Goal: Task Accomplishment & Management: Complete application form

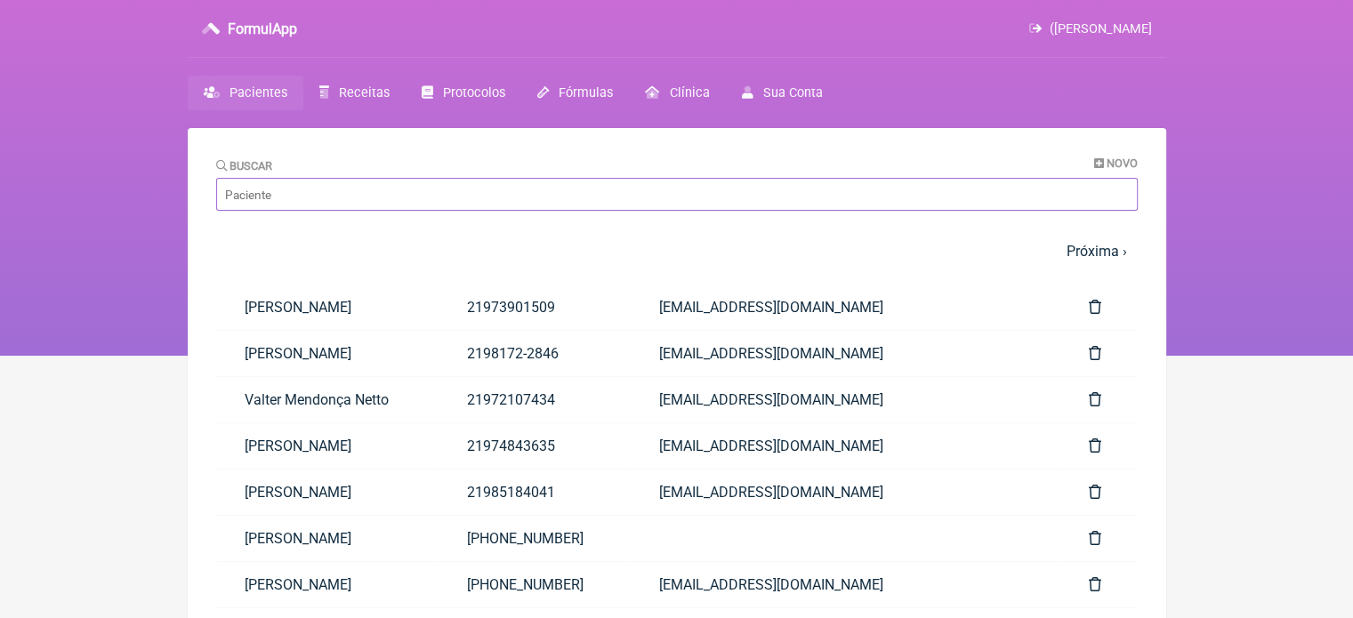
drag, startPoint x: 300, startPoint y: 203, endPoint x: 387, endPoint y: 205, distance: 87.2
click at [302, 203] on input "Buscar" at bounding box center [676, 194] width 921 height 33
paste input "[PERSON_NAME]"
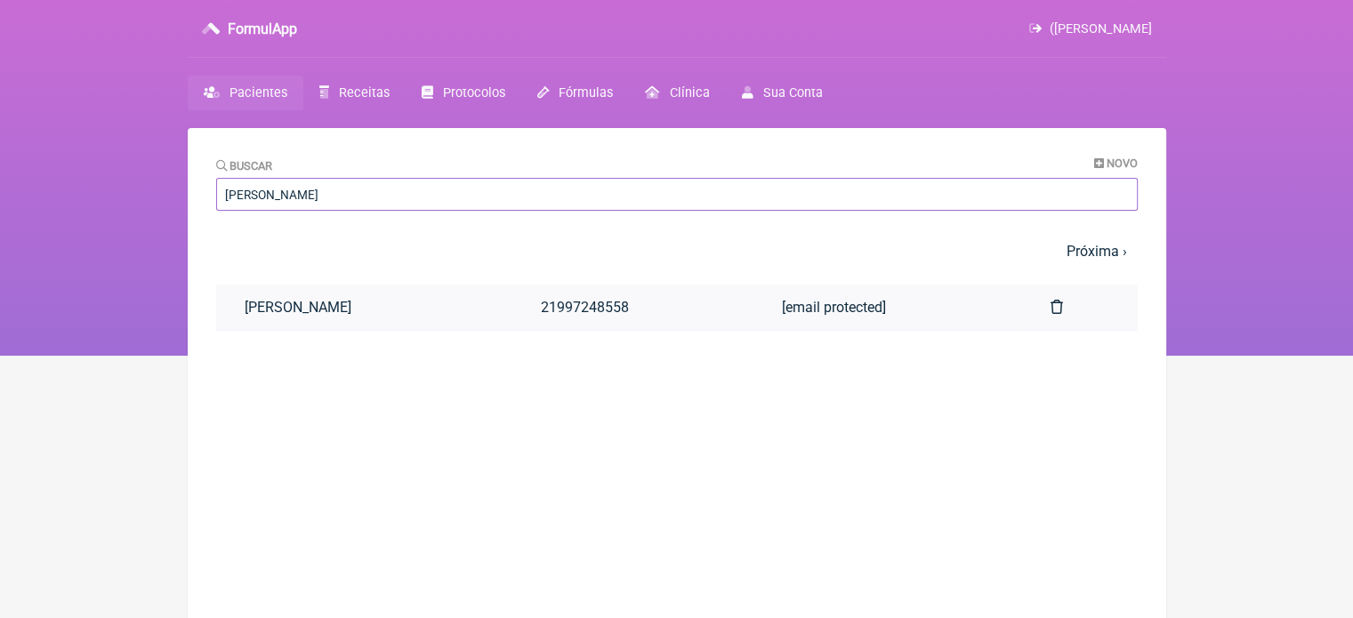
type input "[PERSON_NAME]"
click at [1045, 309] on link at bounding box center [1080, 307] width 116 height 45
click at [381, 90] on span "Receitas" at bounding box center [364, 92] width 51 height 15
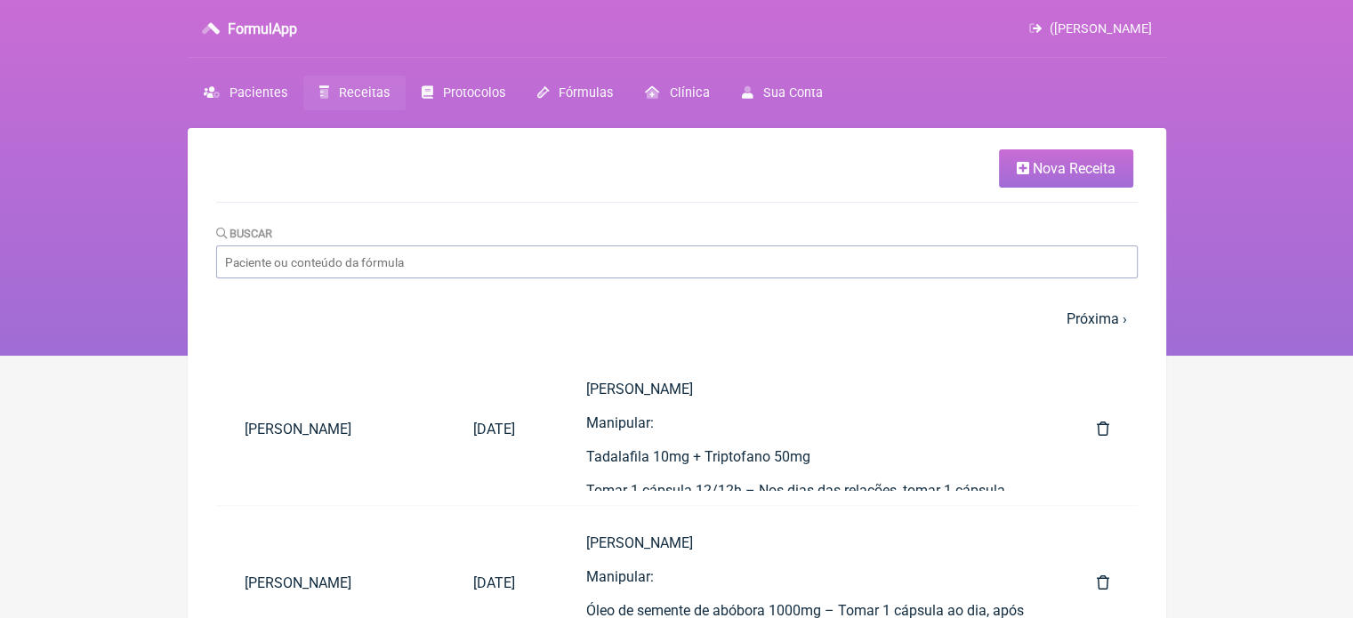
click at [1042, 177] on span "Nova Receita" at bounding box center [1073, 168] width 83 height 17
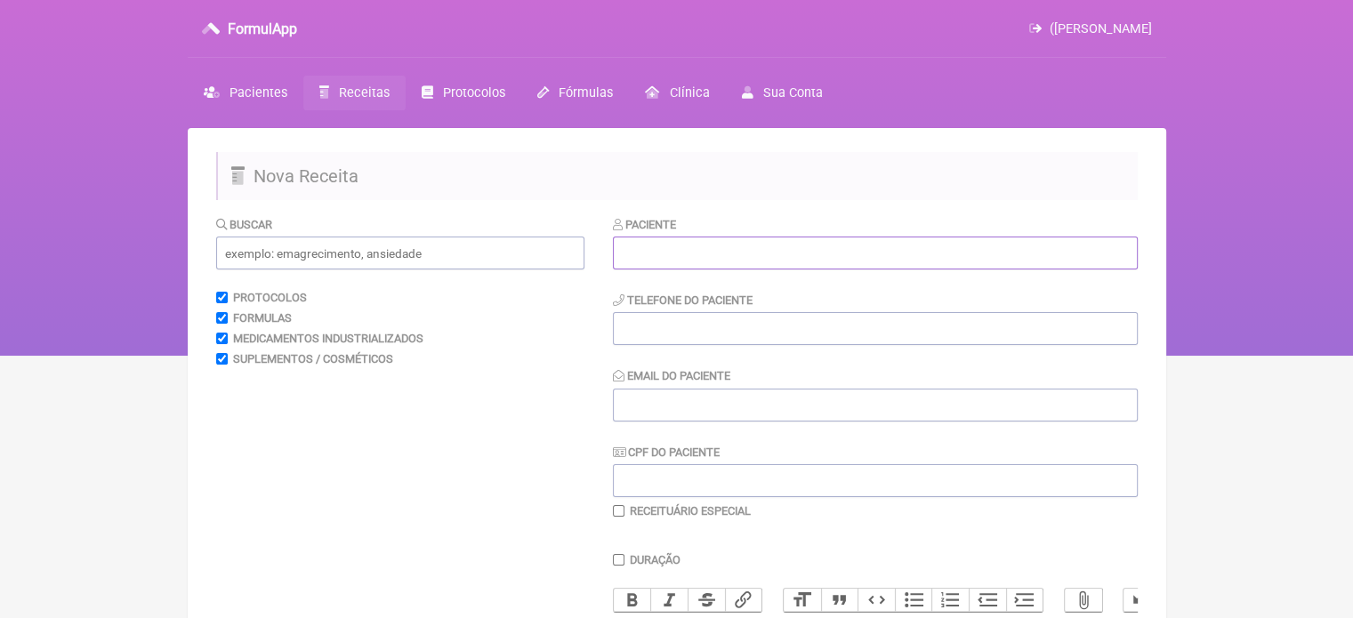
click at [758, 244] on input "text" at bounding box center [875, 253] width 525 height 33
paste input "[PERSON_NAME]"
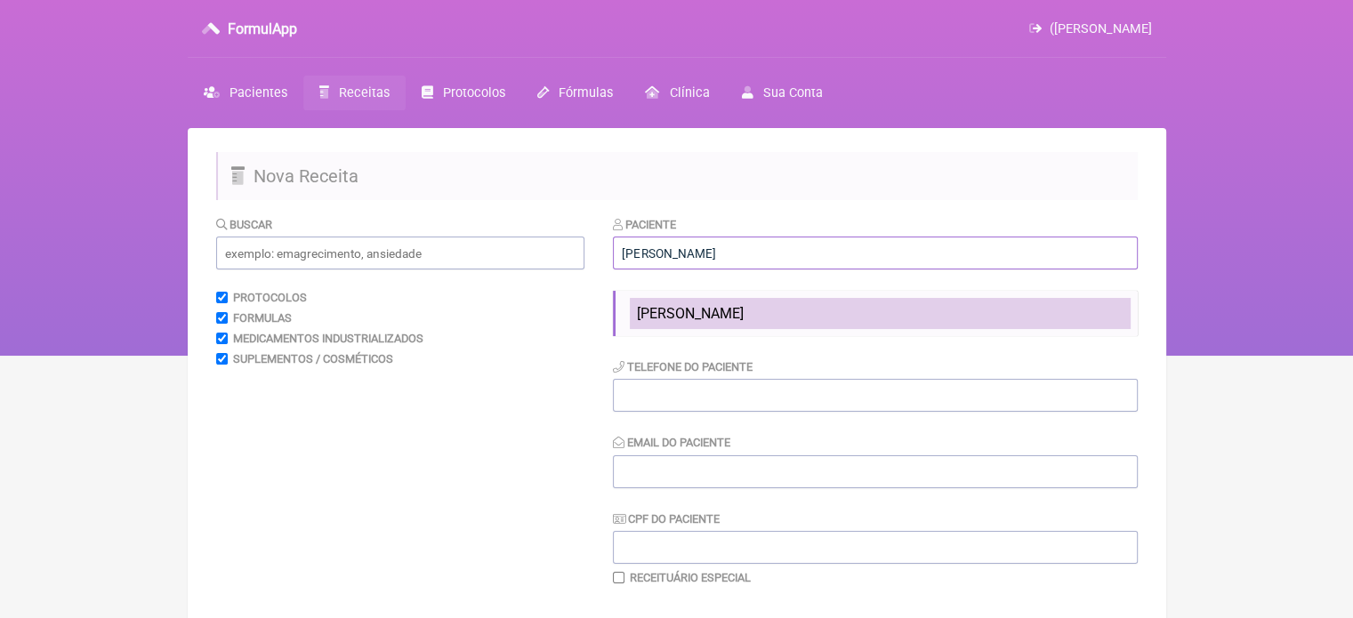
type input "[PERSON_NAME]"
click at [720, 301] on li "[PERSON_NAME]" at bounding box center [880, 313] width 501 height 31
type input "21997248558"
type input "naopossui@yahoo.com"
type input "875.523.537-91"
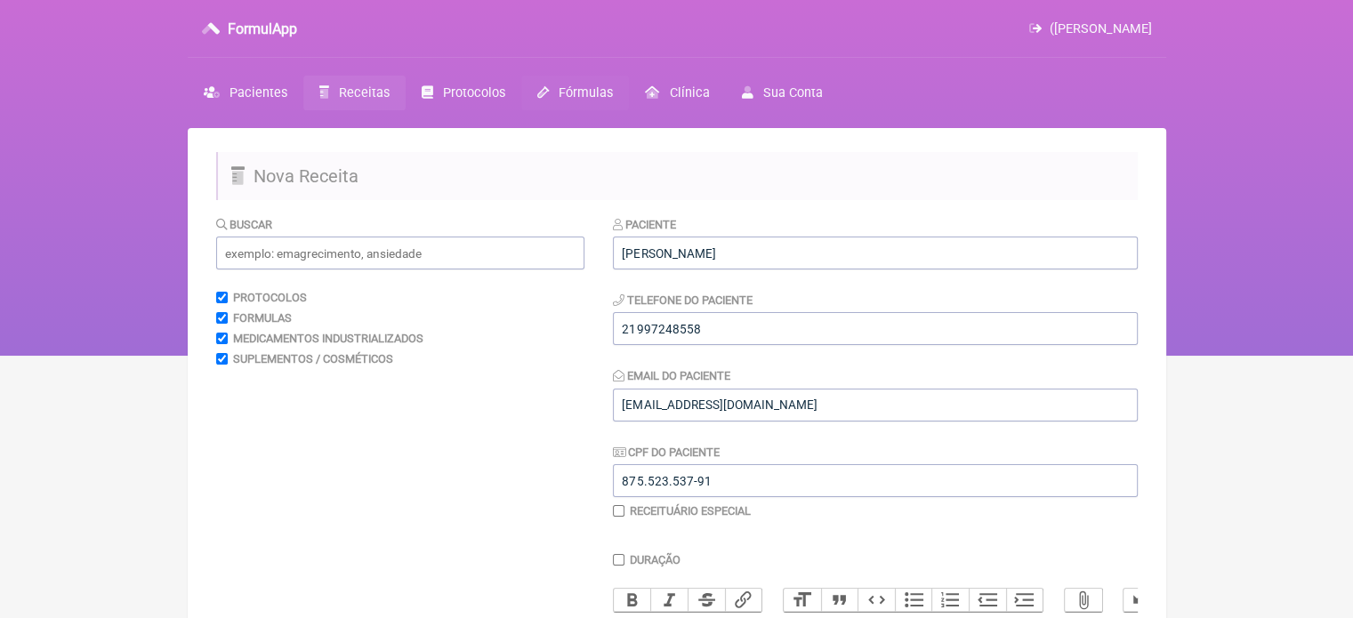
click at [576, 88] on span "Fórmulas" at bounding box center [585, 92] width 54 height 15
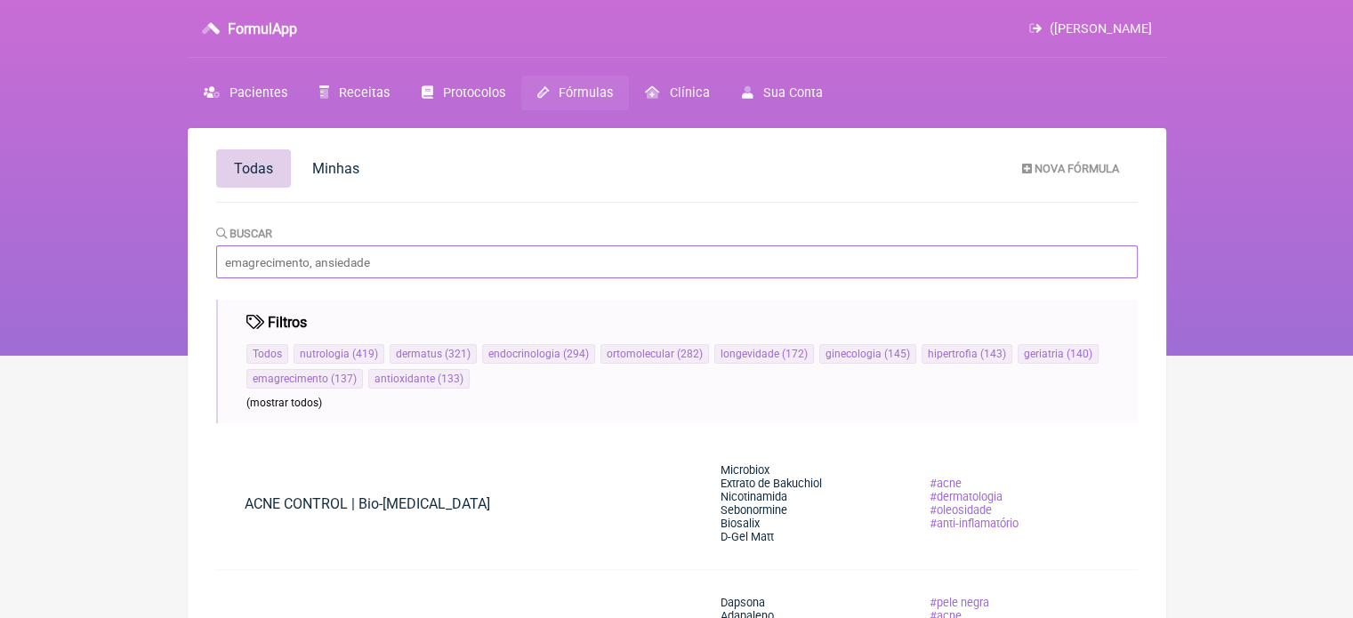
click at [466, 269] on input "Buscar" at bounding box center [676, 261] width 921 height 33
click at [353, 92] on span "Receitas" at bounding box center [364, 92] width 51 height 15
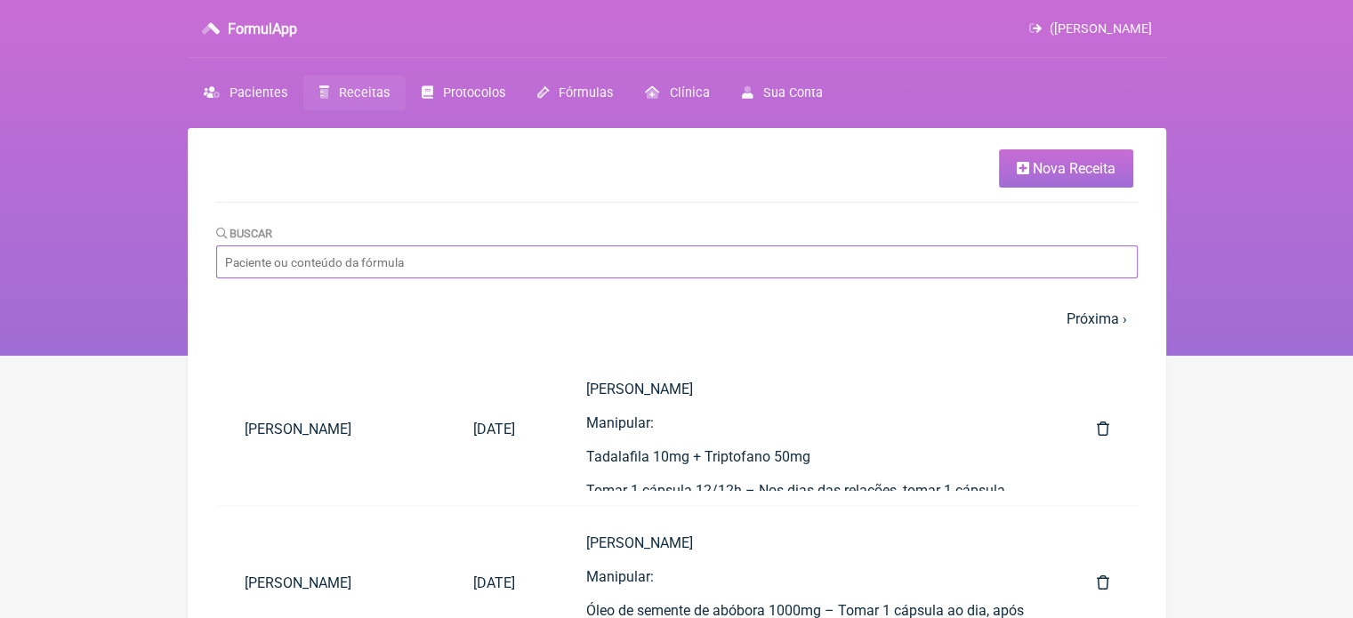
drag, startPoint x: 704, startPoint y: 273, endPoint x: 714, endPoint y: 269, distance: 10.4
click at [704, 273] on input "Buscar" at bounding box center [676, 261] width 921 height 33
paste input "[PERSON_NAME]"
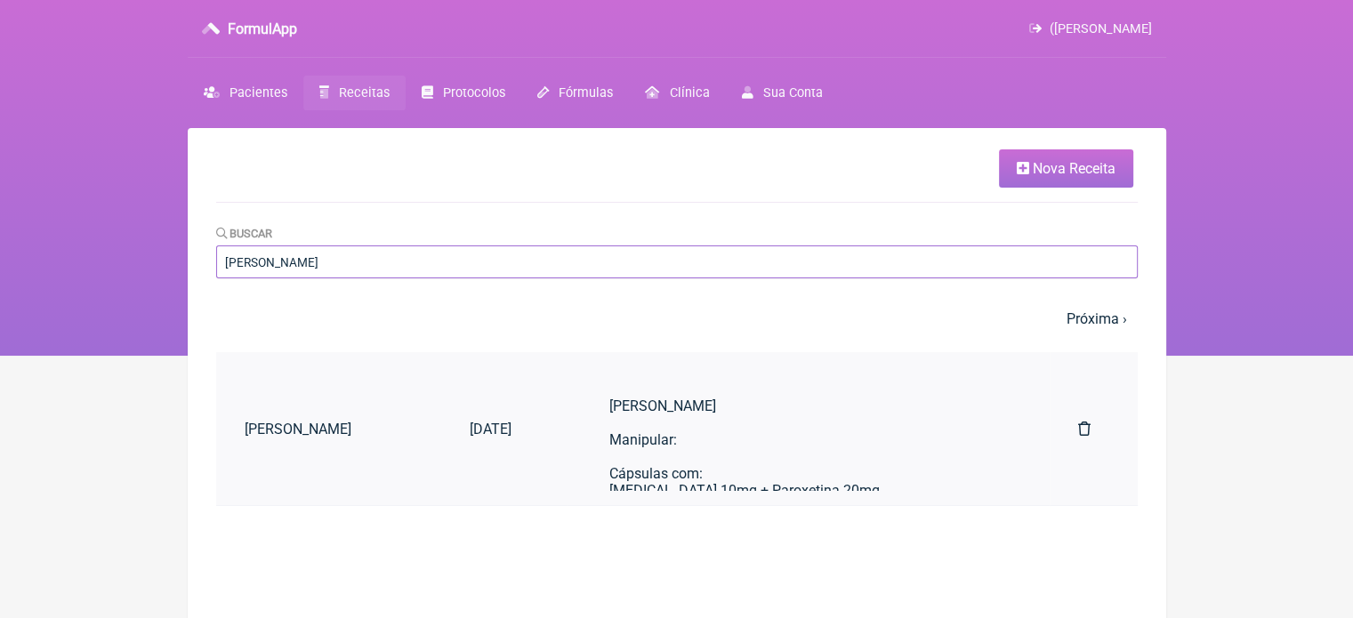
type input "[PERSON_NAME]"
click at [1086, 430] on icon at bounding box center [1084, 429] width 12 height 14
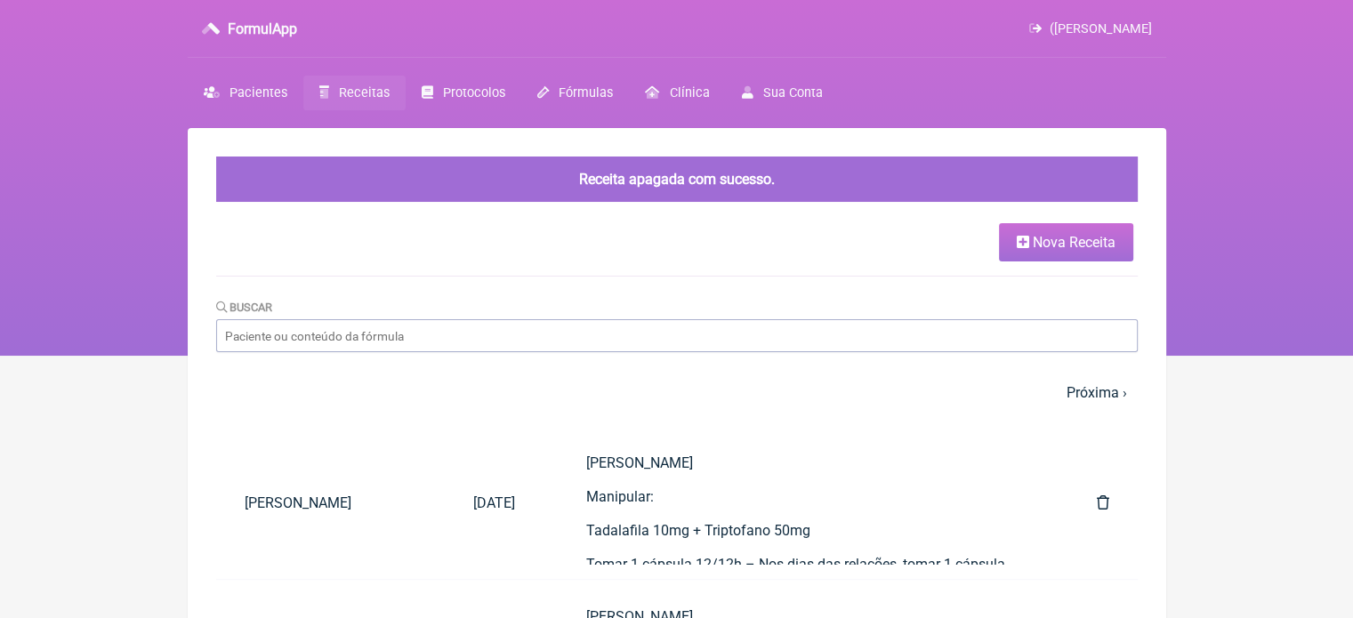
click at [1071, 250] on span "Nova Receita" at bounding box center [1073, 242] width 83 height 17
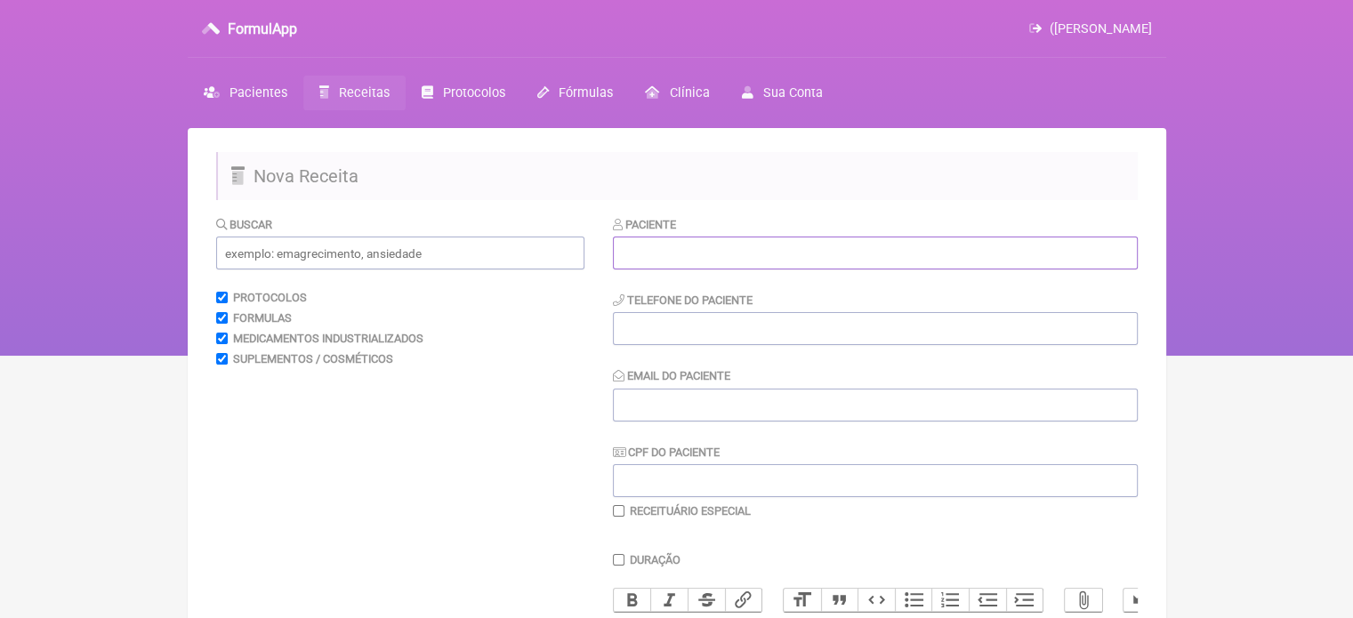
click at [825, 257] on input "text" at bounding box center [875, 253] width 525 height 33
paste input "[PERSON_NAME]"
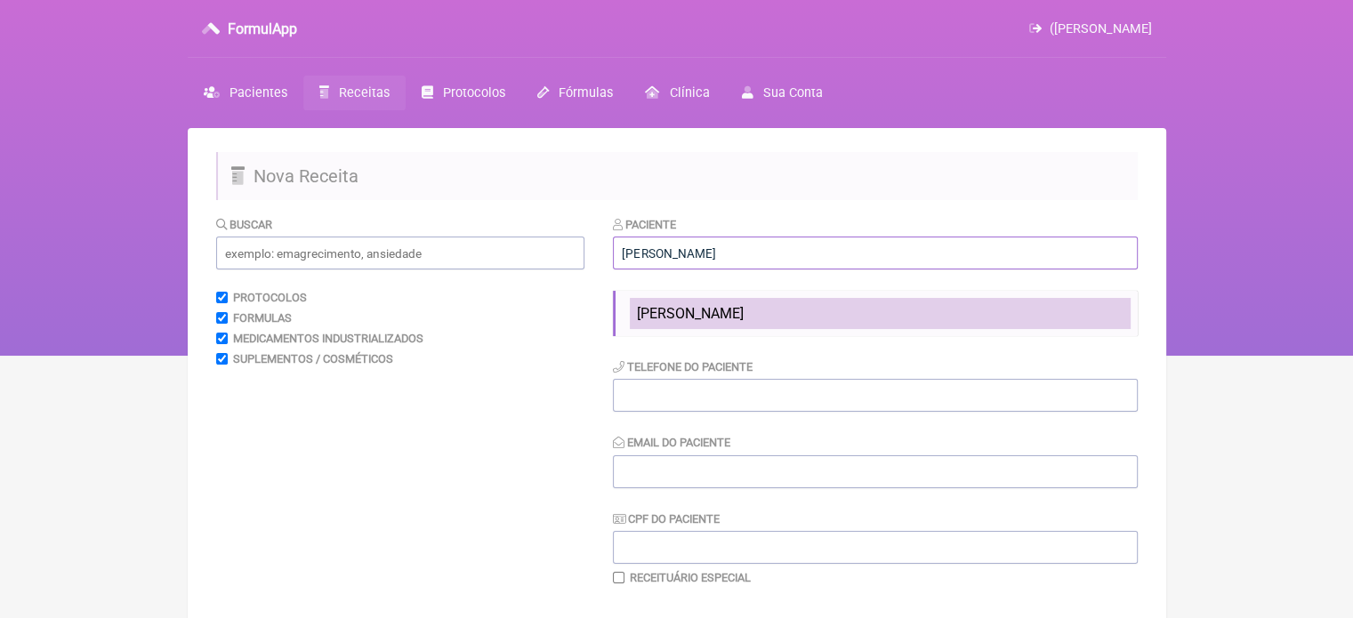
type input "[PERSON_NAME]"
click at [657, 309] on span "[PERSON_NAME]" at bounding box center [690, 313] width 107 height 17
type input "21997248558"
type input "naopossui@yahoo.com"
type input "875.523.537-91"
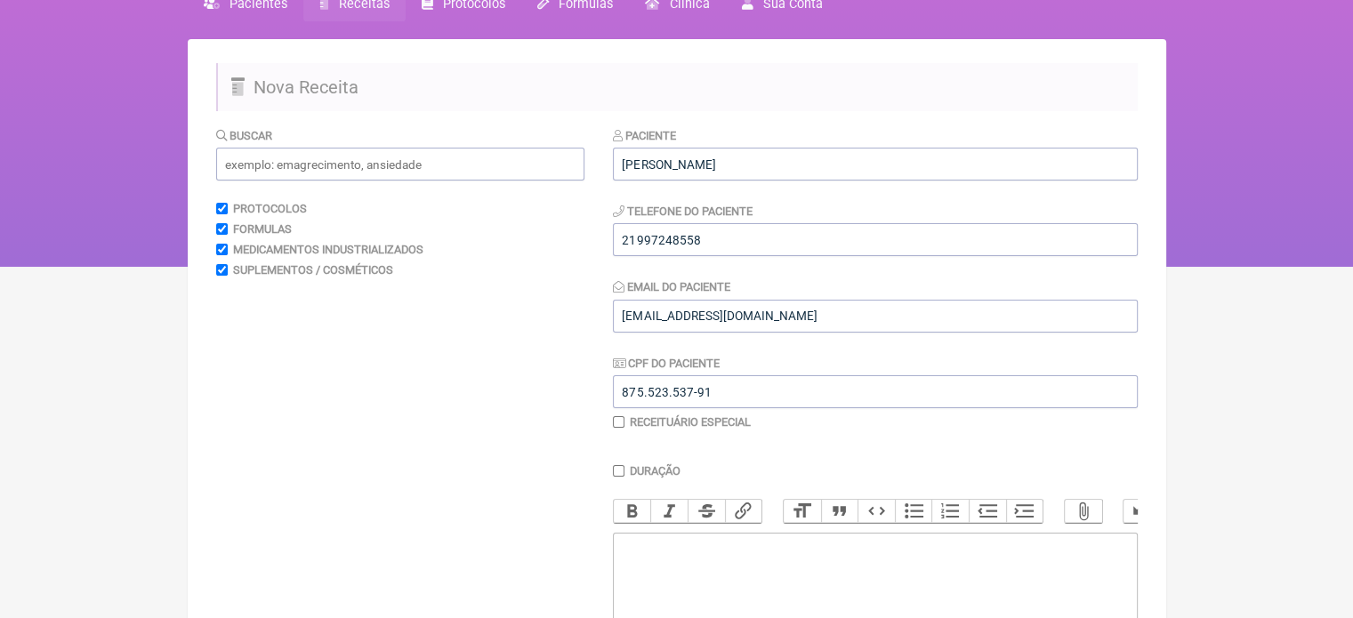
scroll to position [88, 0]
click at [699, 240] on input "21997248558" at bounding box center [875, 240] width 525 height 33
drag, startPoint x: 727, startPoint y: 240, endPoint x: 638, endPoint y: 241, distance: 88.9
click at [638, 241] on input "21997248558" at bounding box center [875, 240] width 525 height 33
paste input "-"
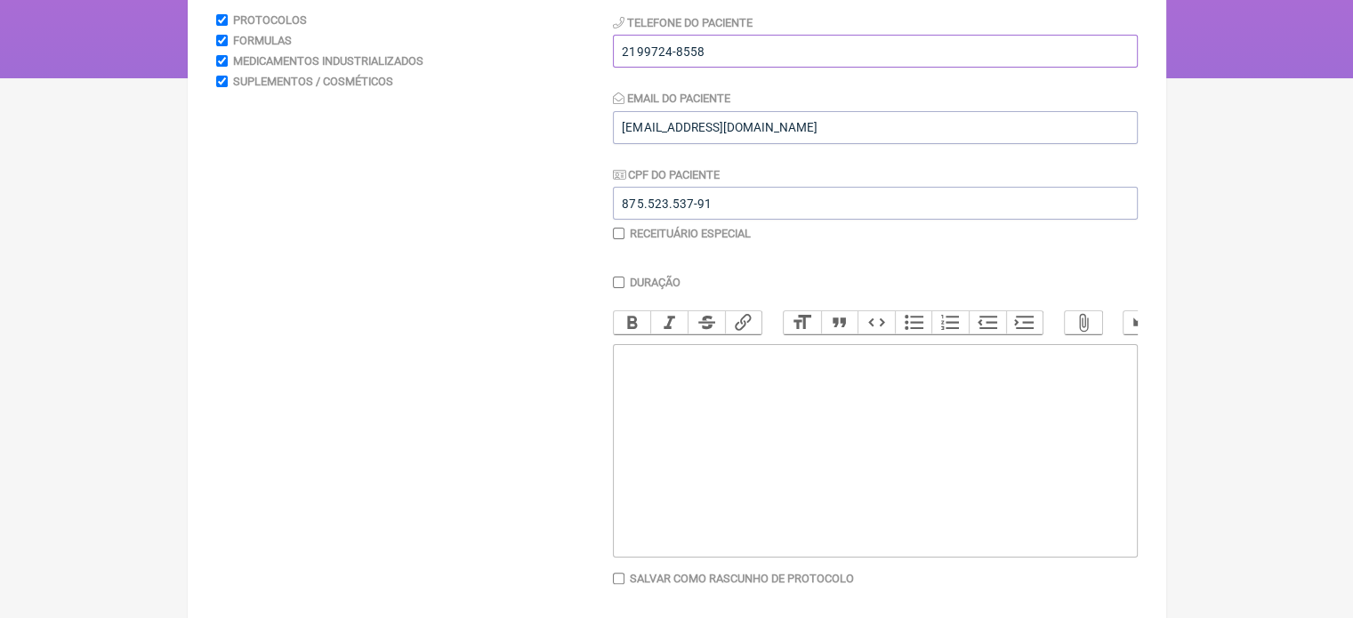
scroll to position [355, 0]
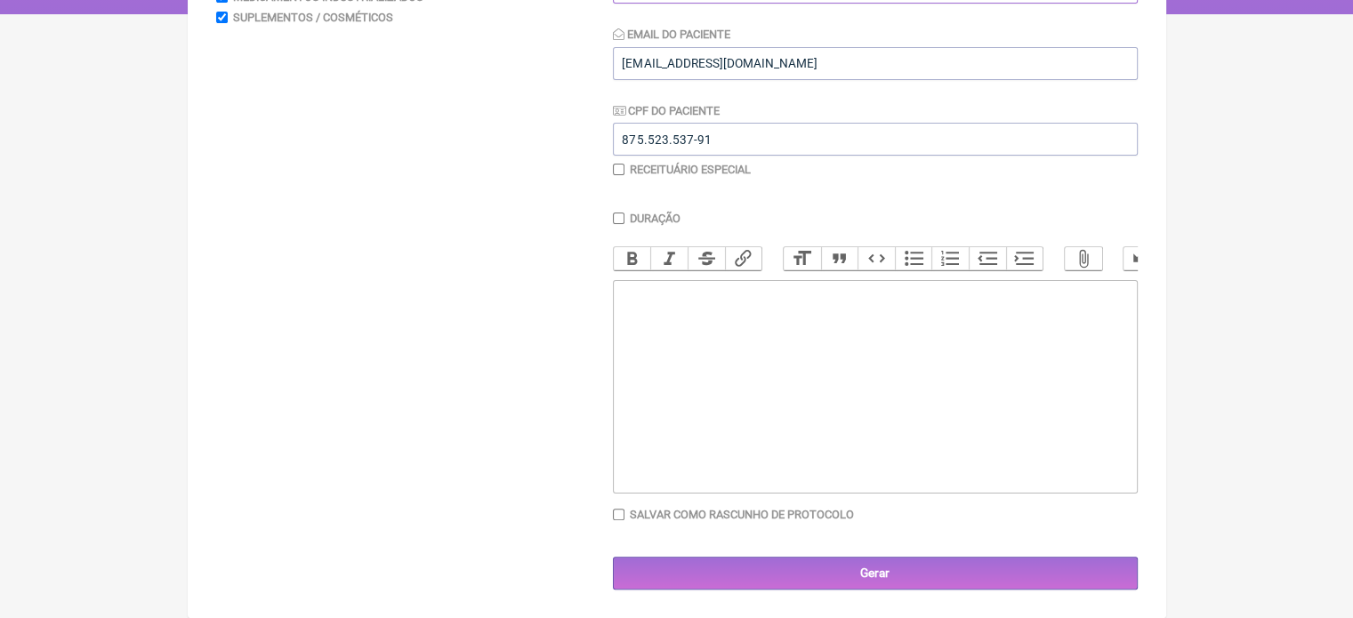
type input "2199724-8558"
click at [773, 355] on trix-editor at bounding box center [875, 386] width 525 height 213
paste trix-editor "<div>Raimundo Jani de Lima</div><div>&nbsp;</div><div>Manipular:</div><div><br>…"
type trix-editor "<div>Raimundo Jani de Lima</div><div>&nbsp;</div><div>Manipular:</div><div><br>…"
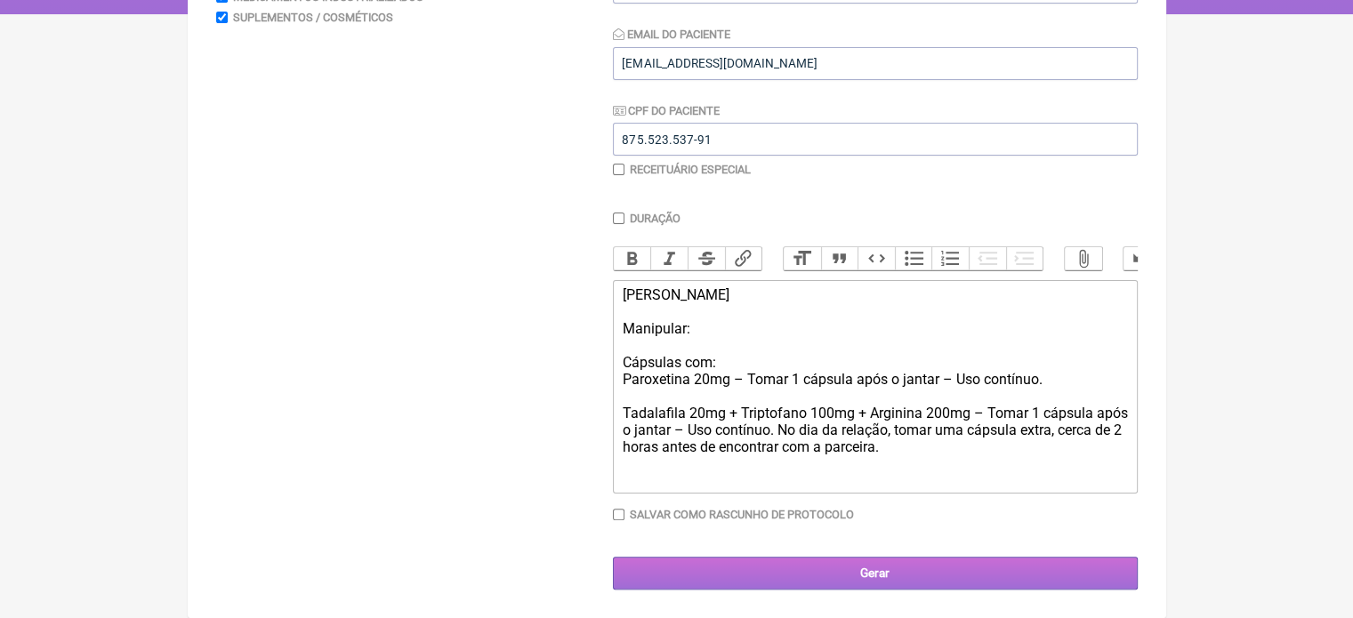
click at [882, 575] on input "Gerar" at bounding box center [875, 573] width 525 height 33
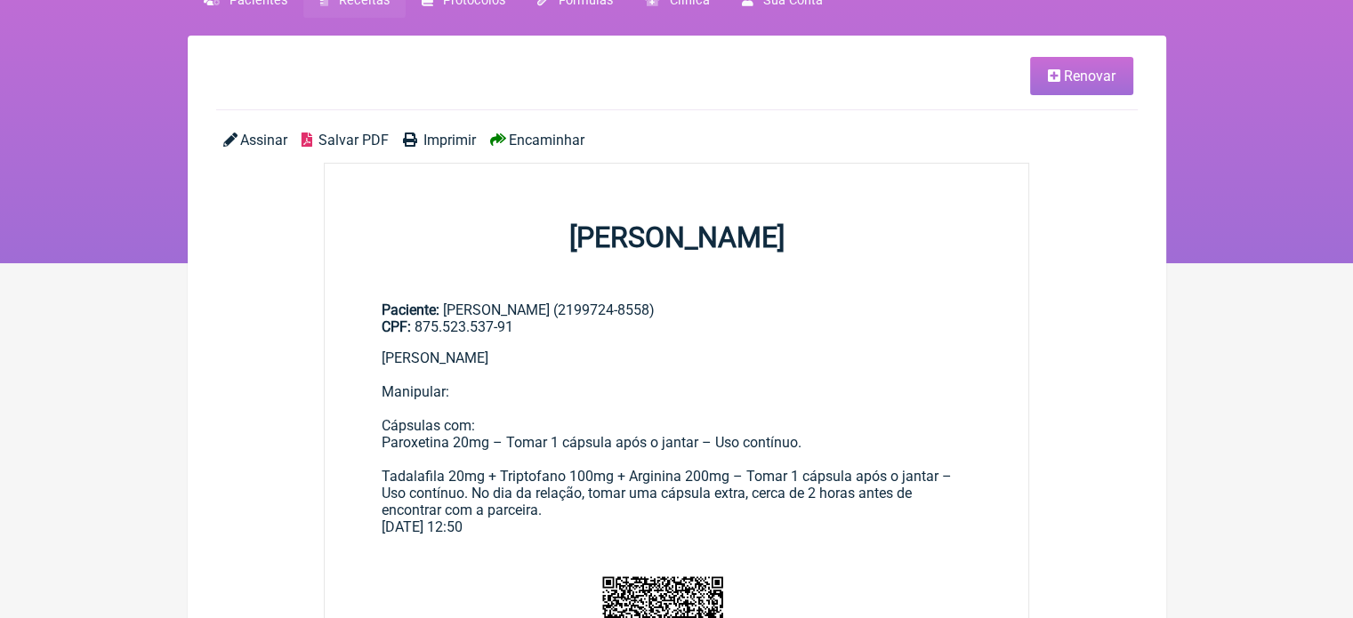
scroll to position [89, 0]
